Goal: Information Seeking & Learning: Learn about a topic

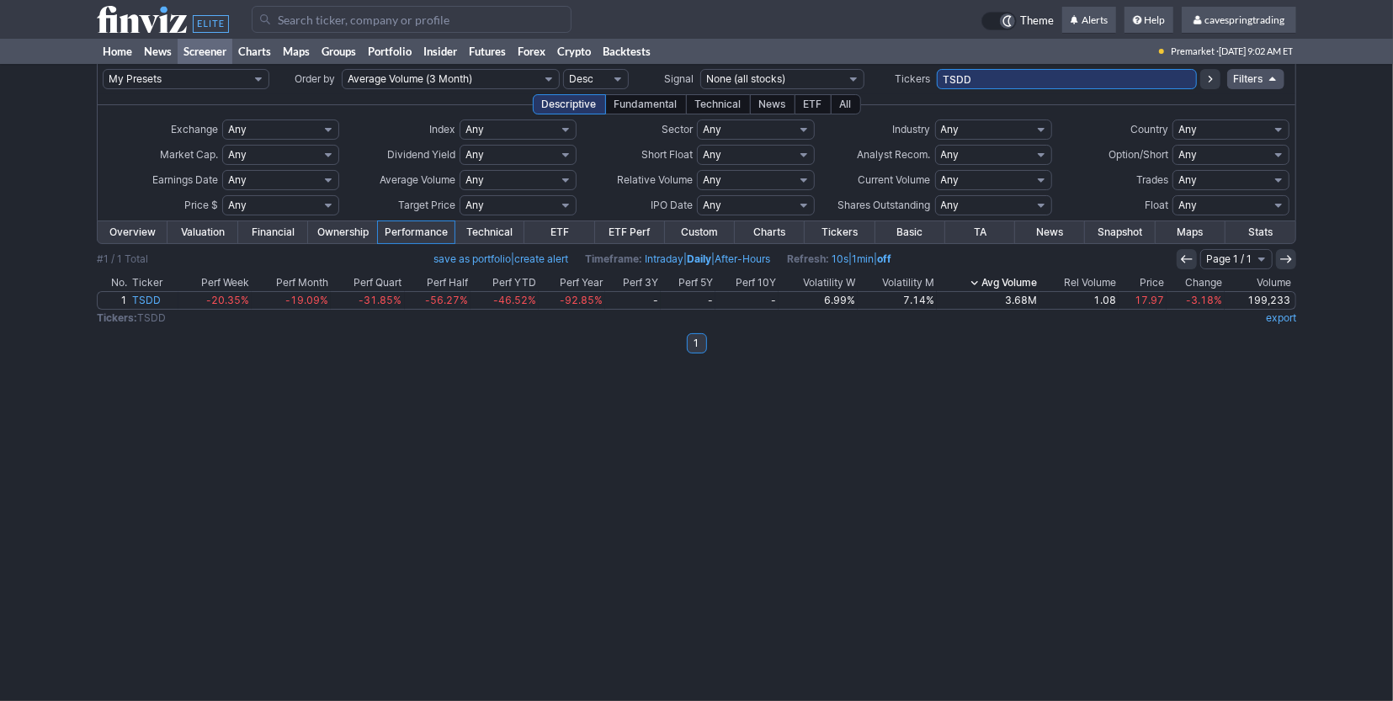
click at [937, 69] on input "TSDD" at bounding box center [1067, 79] width 260 height 20
paste input "BFB,CMG,CNC,CTRA,CZR,DOW,DVN,ENPH,FTV,HRL,IPG,MRNA,OXY,SLB,SW,UDR,USB"
type input "BFB,CMG,CNC,CTRA,CZR,DOW,DVN,ENPH,FTV,HRL,IPG,MRNA,OXY,SLB,SW,UDR,USB"
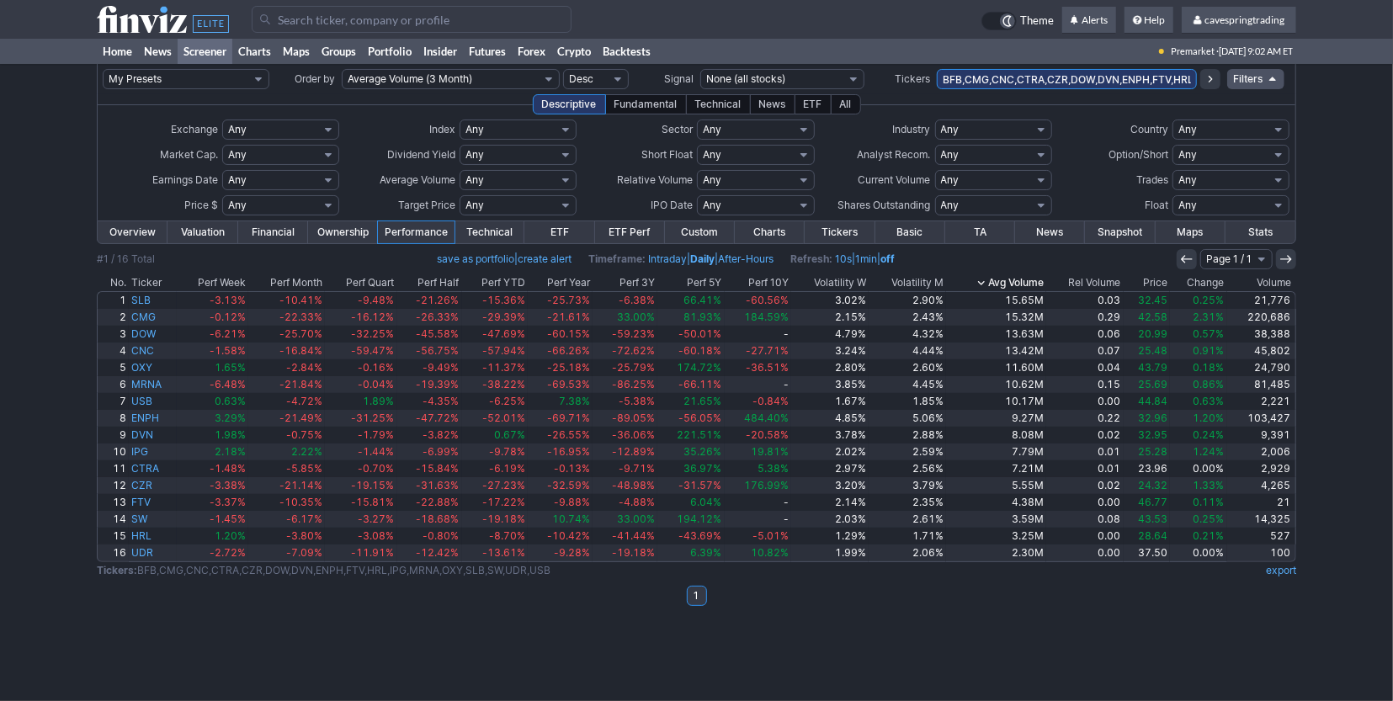
click at [1154, 285] on th "Price" at bounding box center [1147, 282] width 46 height 17
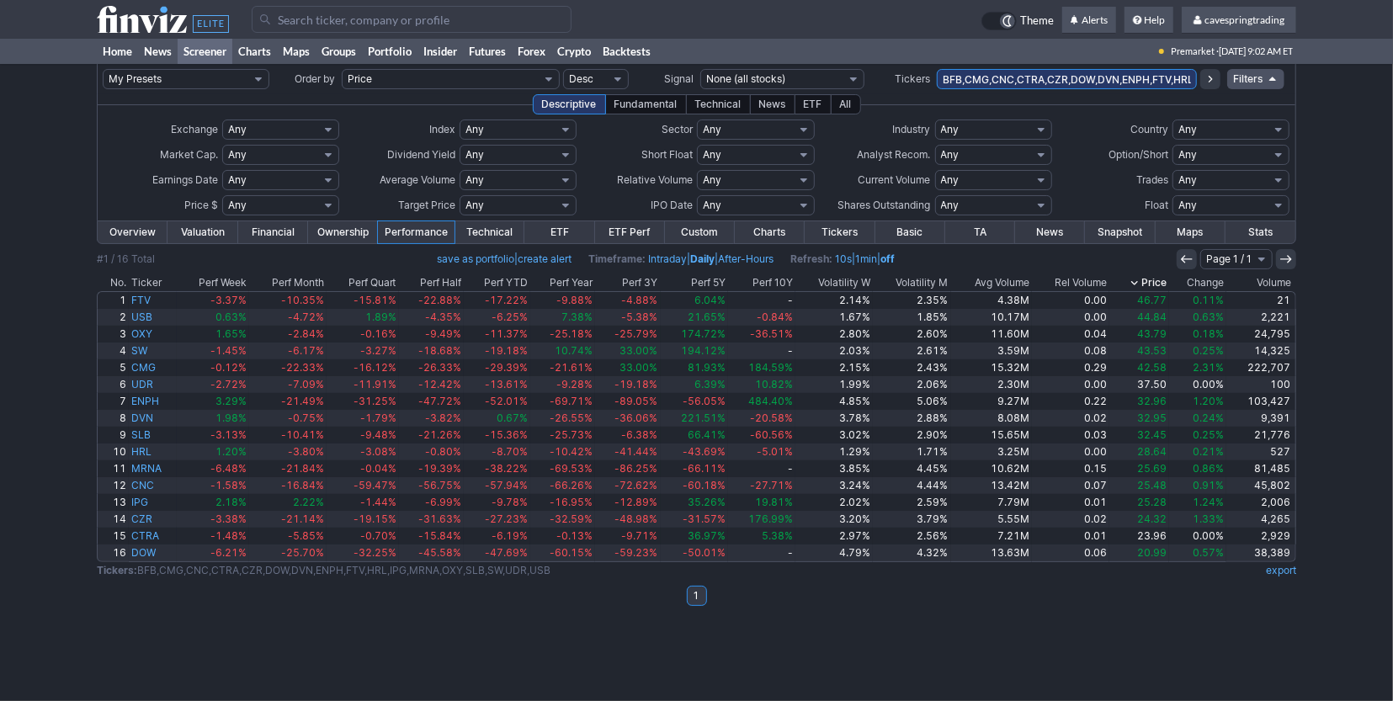
click at [1154, 278] on th "Price" at bounding box center [1139, 282] width 60 height 17
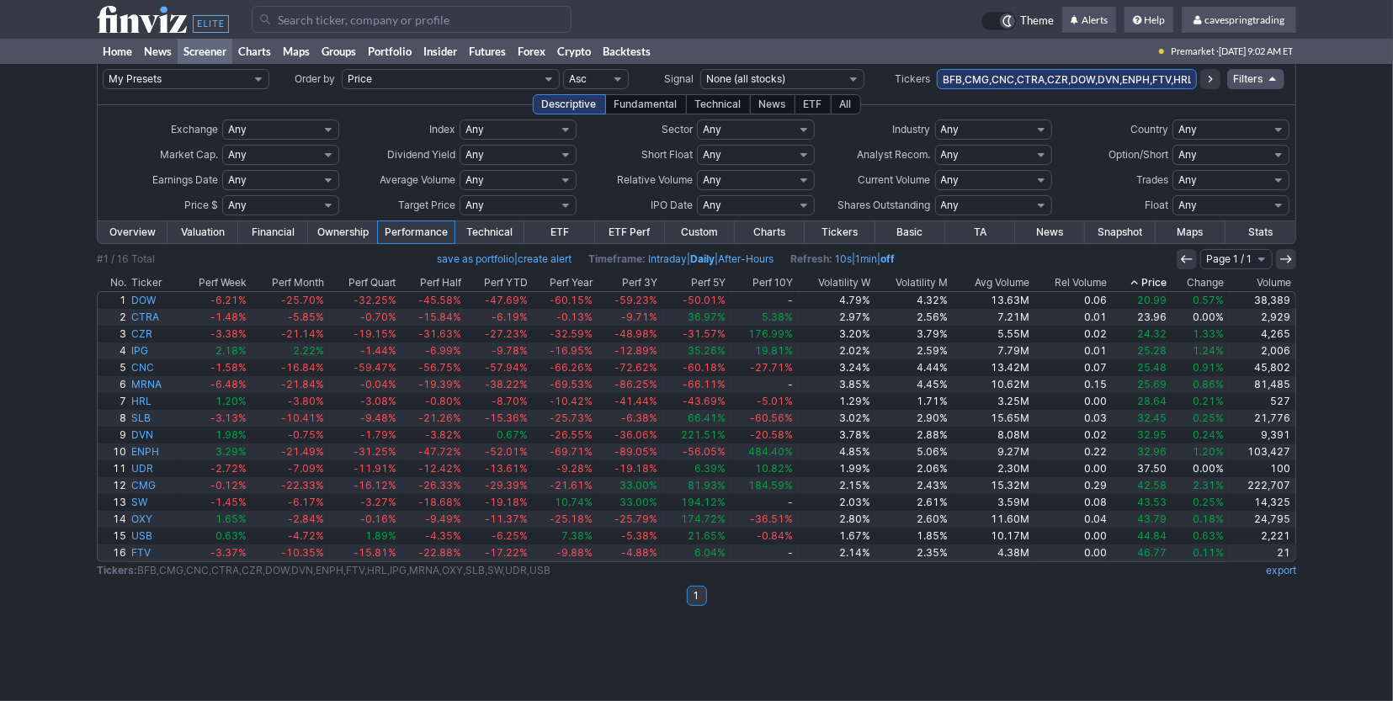
click at [130, 228] on link "Overview" at bounding box center [133, 232] width 70 height 22
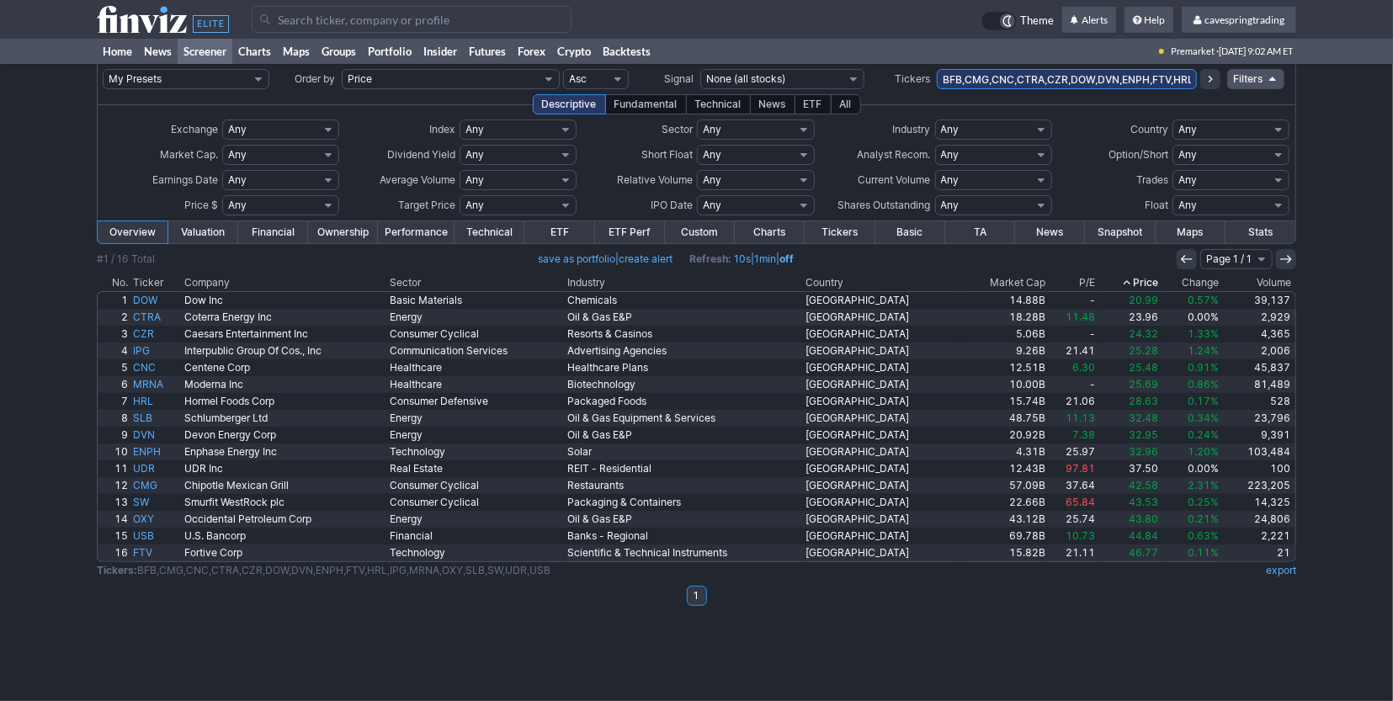
click at [1105, 74] on input "BFB,CMG,CNC,CTRA,CZR,DOW,DVN,ENPH,FTV,HRL,IPG,MRNA,OXY,SLB,SW,UDR,USB" at bounding box center [1067, 79] width 260 height 20
type input "BFB,CMG,CNC,CTRA,CZR,DOW,DVN,ENPH,FTV,HRL,IPG,MRNA,OXY,SLB,UDR,USB"
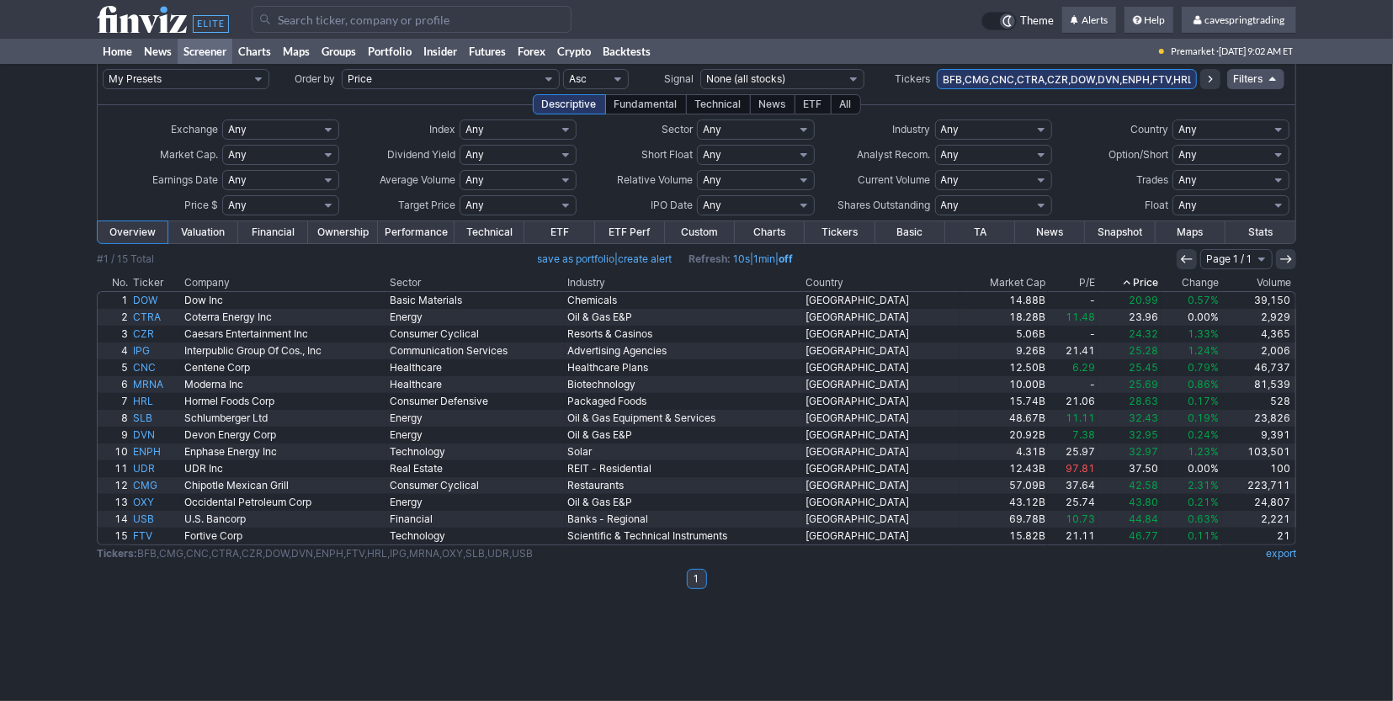
click at [1139, 280] on th "Price" at bounding box center [1129, 282] width 63 height 17
click at [1048, 83] on input "BFB,CMG,CNC,CTRA,CZR,DOW,DVN,ENPH,FTV,HRL,IPG,MRNA,OXY,SLB,UDR,USB" at bounding box center [1067, 79] width 260 height 20
